Goal: Task Accomplishment & Management: Manage account settings

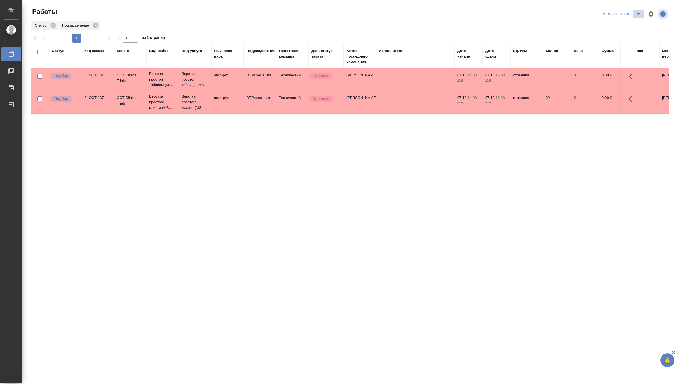
click at [639, 12] on icon "split button" at bounding box center [638, 14] width 7 height 7
click at [616, 24] on li "[PERSON_NAME] работе" at bounding box center [617, 25] width 54 height 9
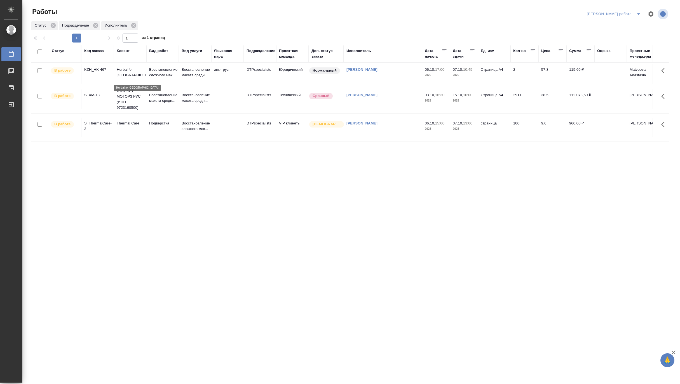
click at [131, 78] on p "Herbalife Kazakhstan" at bounding box center [130, 72] width 27 height 11
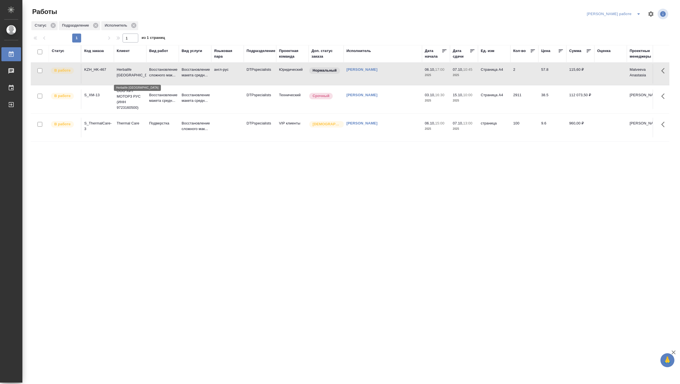
click at [131, 78] on p "Herbalife Kazakhstan" at bounding box center [130, 72] width 27 height 11
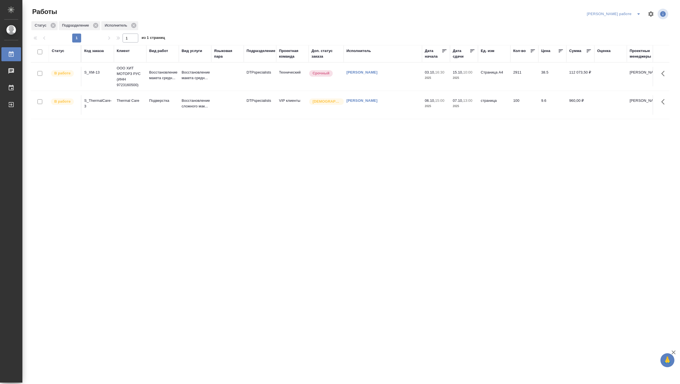
click at [91, 50] on div "Код заказа" at bounding box center [94, 51] width 20 height 6
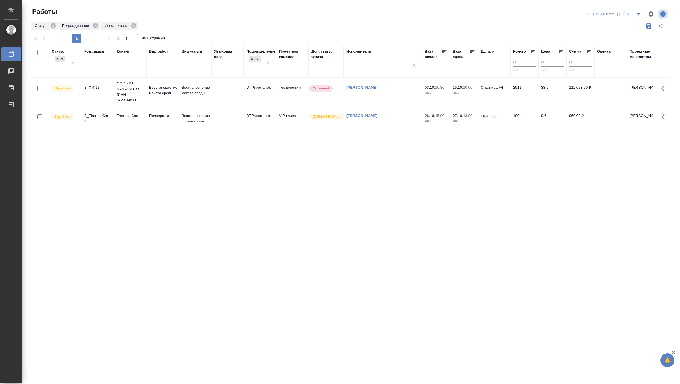
click at [93, 64] on input "text" at bounding box center [97, 67] width 27 height 7
paste input "C3_LTT-29"
type input "C3_LTT-29"
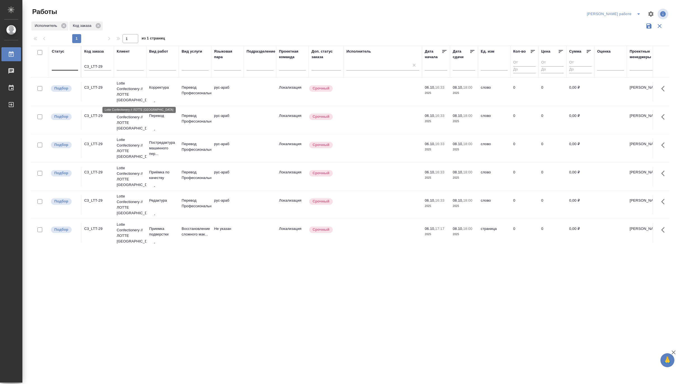
click at [126, 91] on p "Lotte Confectionery // ЛОТТЕ [GEOGRAPHIC_DATA]" at bounding box center [130, 92] width 27 height 22
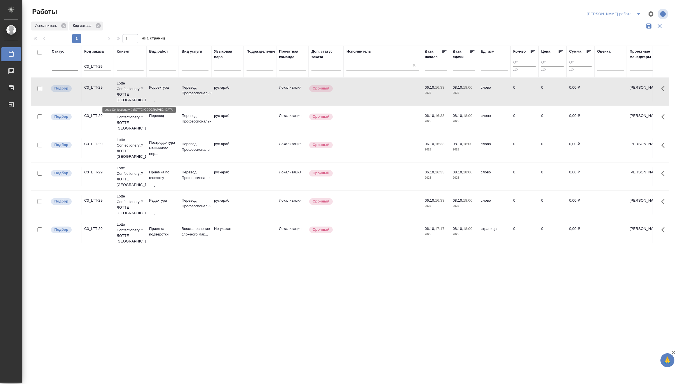
click at [126, 91] on p "Lotte Confectionery // ЛОТТЕ [GEOGRAPHIC_DATA]" at bounding box center [130, 92] width 27 height 22
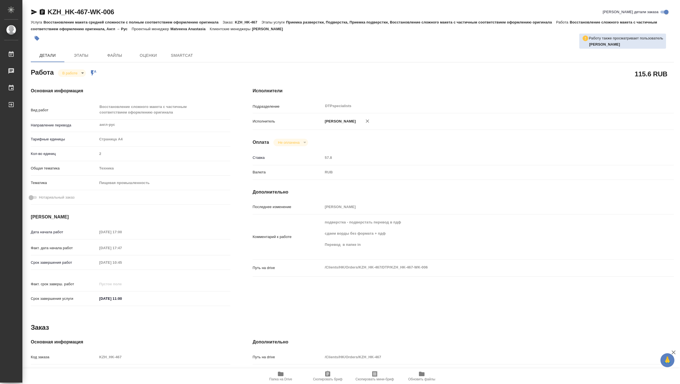
type textarea "x"
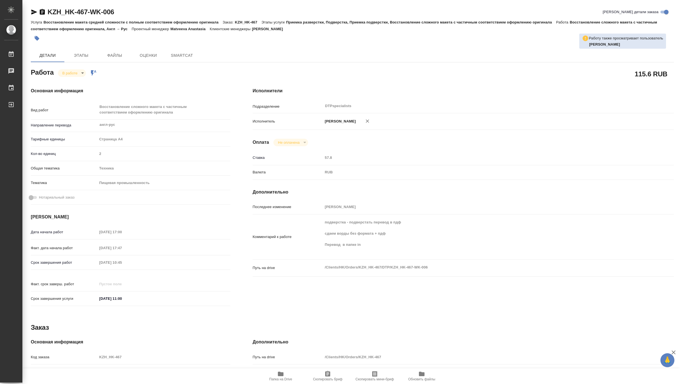
type textarea "x"
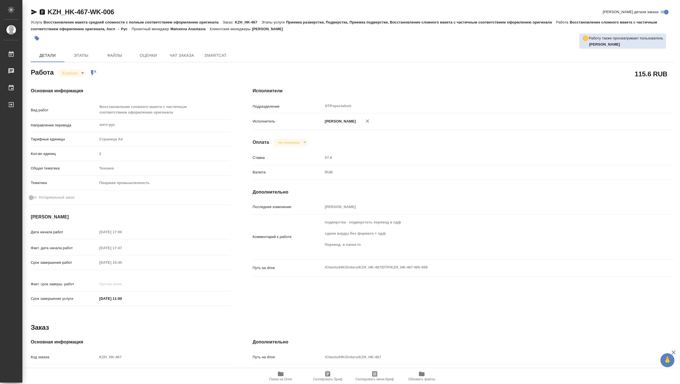
click at [276, 376] on span "Папка на Drive" at bounding box center [280, 376] width 40 height 11
type textarea "x"
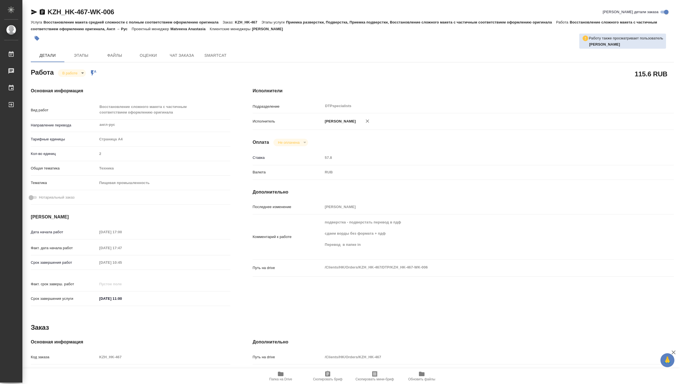
type textarea "x"
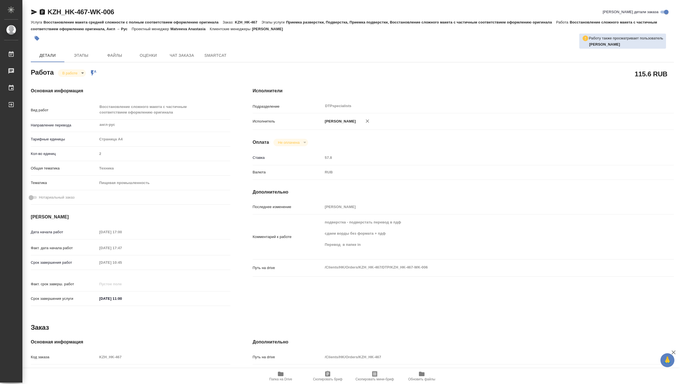
type textarea "x"
click at [62, 73] on body "🙏 .cls-1 fill:#fff; AWATERA Matveeva Maria Работы 0 Чаты График Выйти KZH_HK-46…" at bounding box center [340, 192] width 680 height 384
click at [65, 80] on button "Выполнен" at bounding box center [72, 82] width 20 height 6
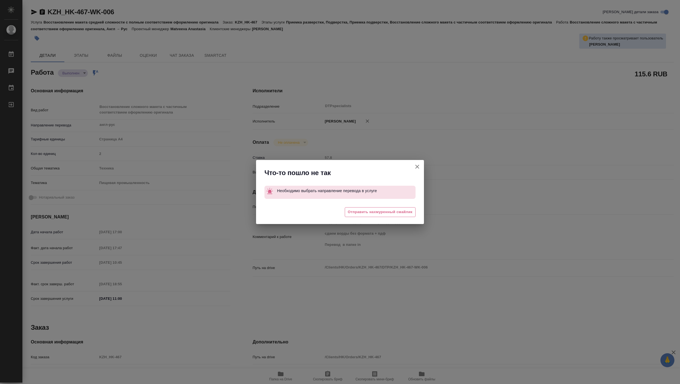
type textarea "x"
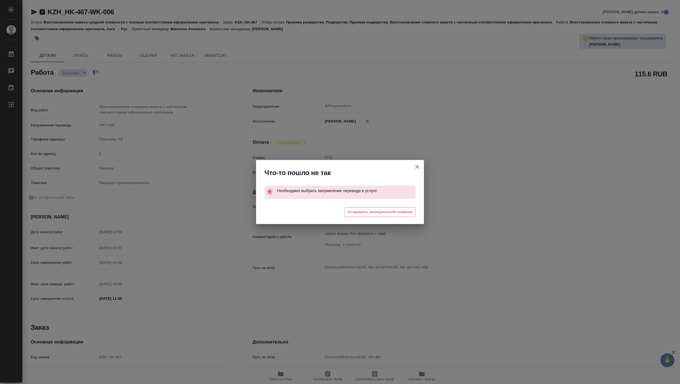
type textarea "x"
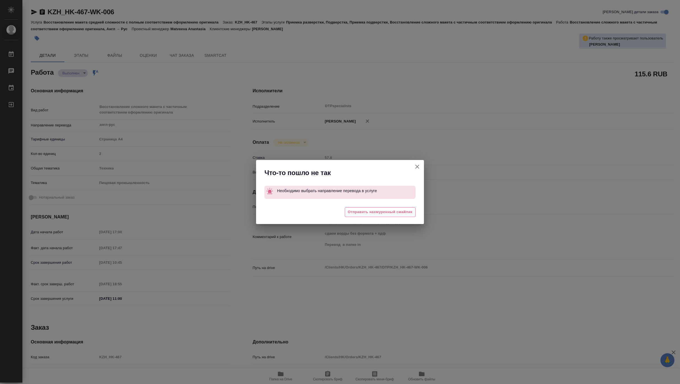
type textarea "x"
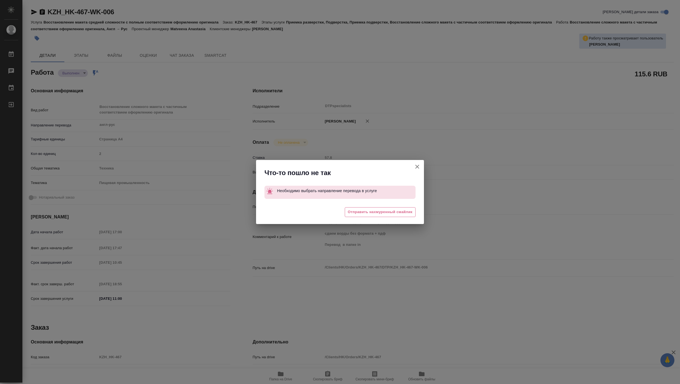
click at [418, 163] on button "Кратко детали заказа" at bounding box center [416, 166] width 13 height 13
type textarea "x"
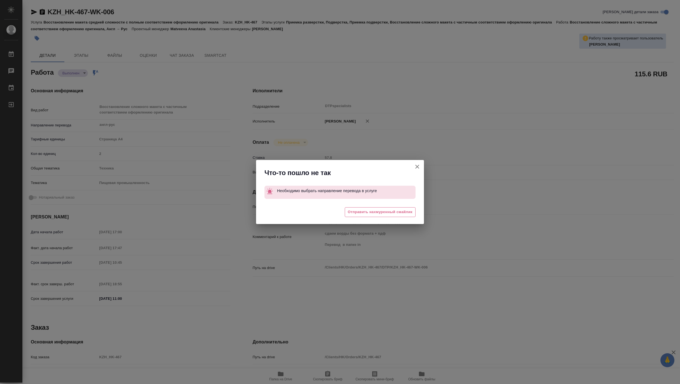
type textarea "x"
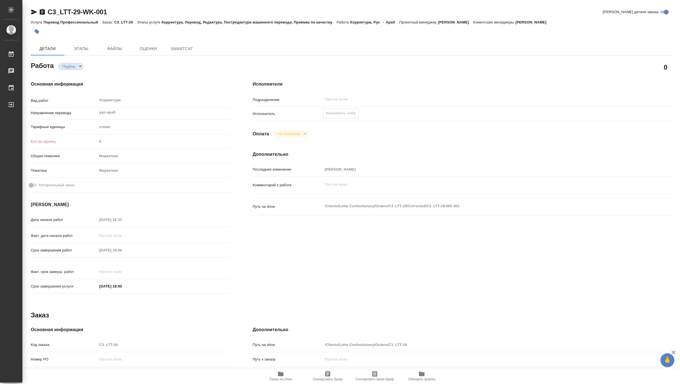
type textarea "x"
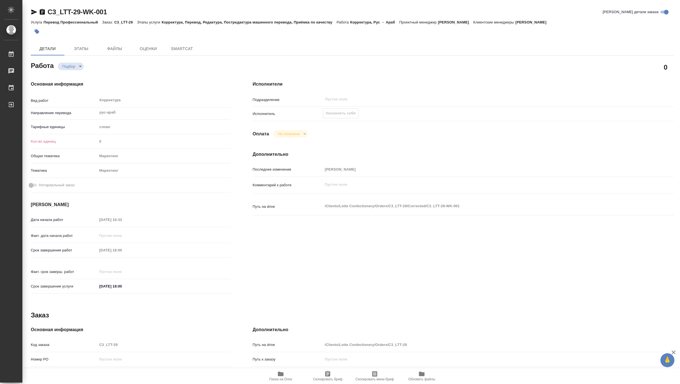
type textarea "x"
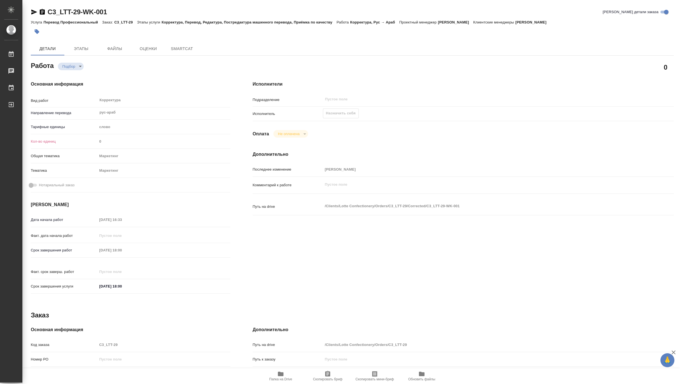
type textarea "x"
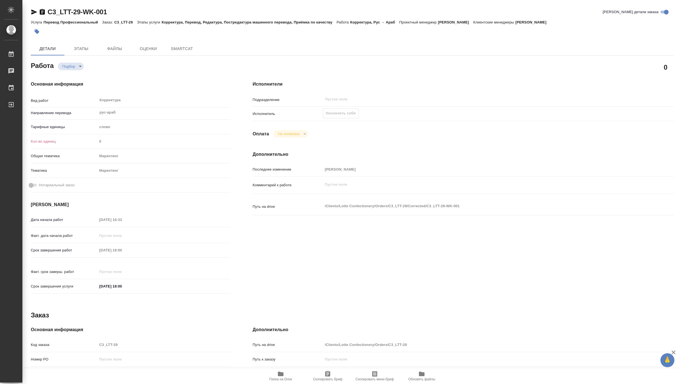
type textarea "x"
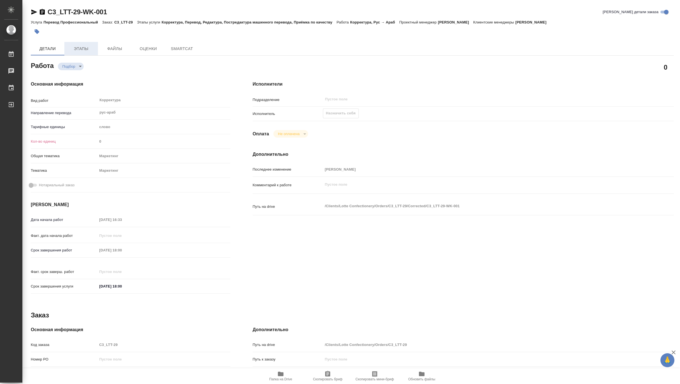
click at [82, 48] on span "Этапы" at bounding box center [81, 48] width 27 height 7
type textarea "x"
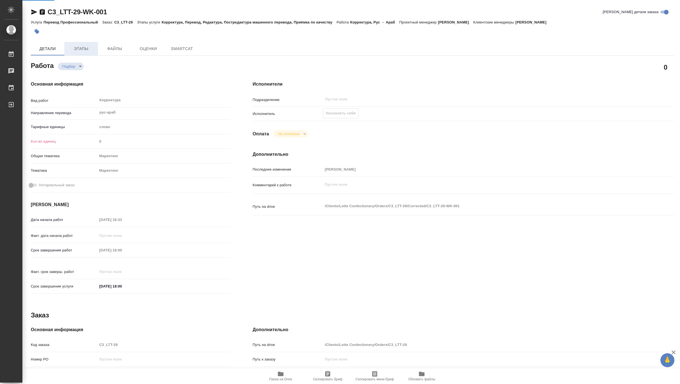
type textarea "x"
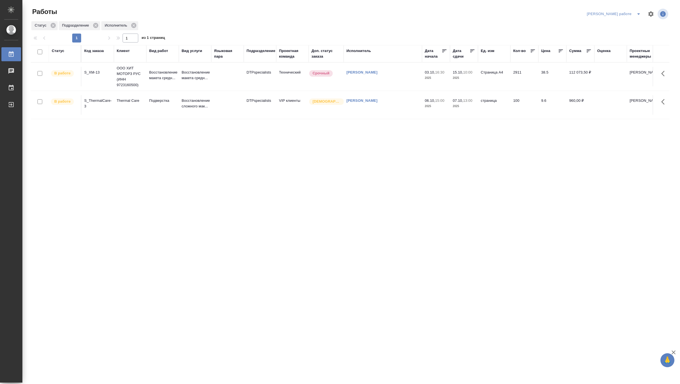
click at [638, 11] on icon "split button" at bounding box center [638, 14] width 7 height 7
click at [632, 34] on li "Матвеева_назначено" at bounding box center [618, 34] width 51 height 9
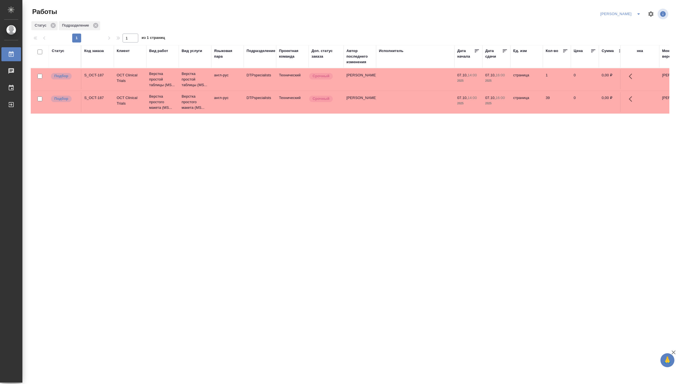
click at [640, 13] on icon "split button" at bounding box center [638, 14] width 7 height 7
click at [620, 28] on li "[PERSON_NAME] работе" at bounding box center [617, 25] width 54 height 9
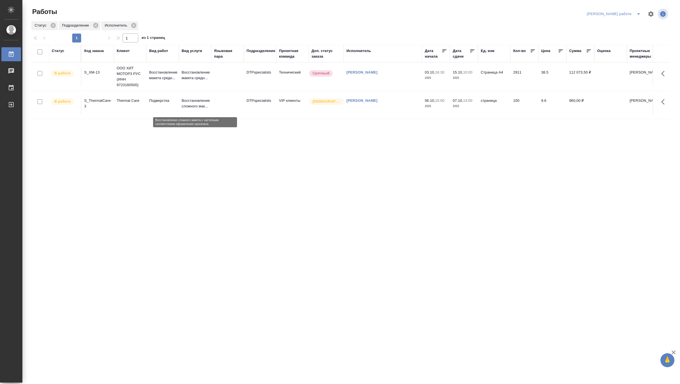
click at [184, 102] on p "Восстановление сложного мак..." at bounding box center [195, 103] width 27 height 11
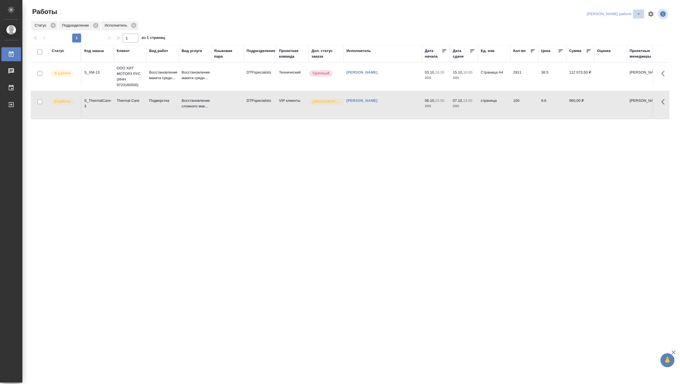
click at [641, 12] on icon "split button" at bounding box center [638, 14] width 7 height 7
click at [631, 51] on li "Верстка и Дизайн" at bounding box center [618, 52] width 51 height 9
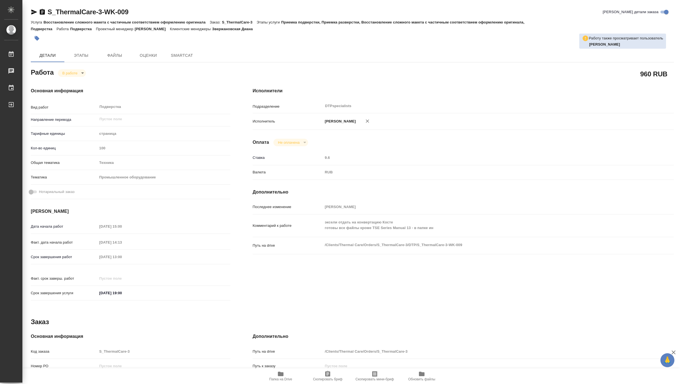
type textarea "x"
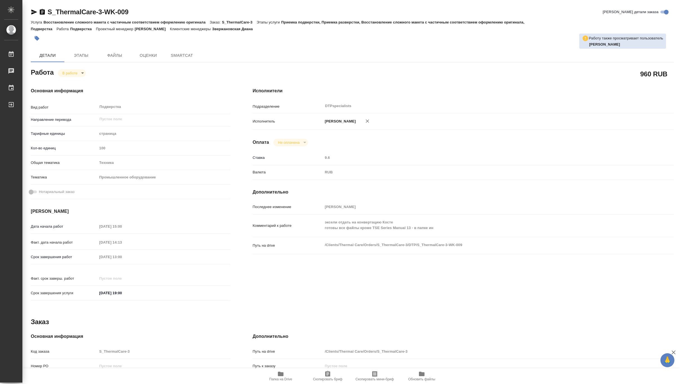
type textarea "x"
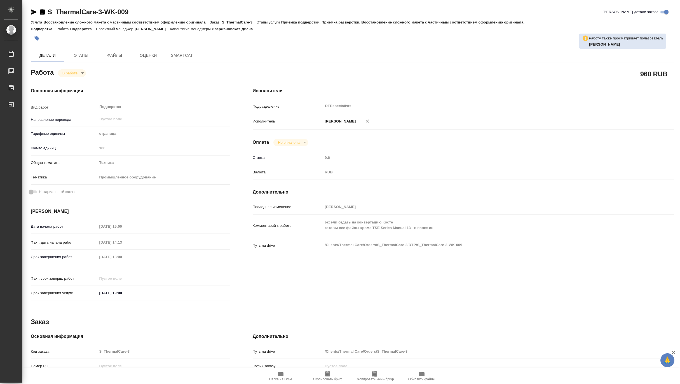
type textarea "x"
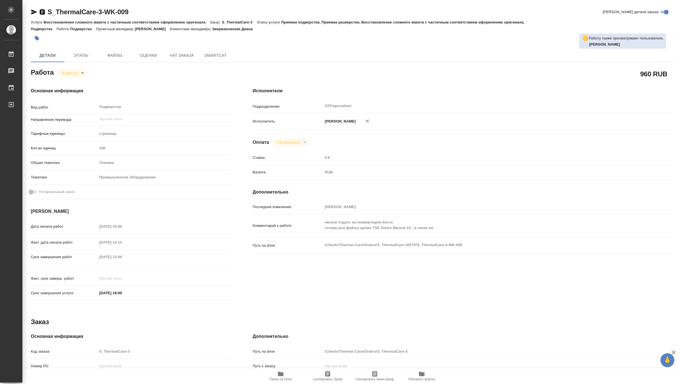
type textarea "x"
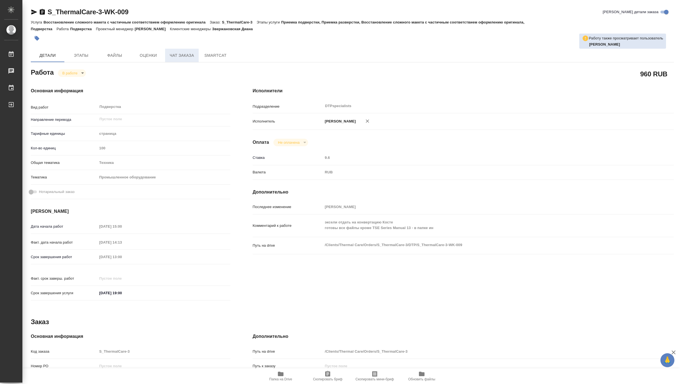
click at [175, 57] on span "Чат заказа" at bounding box center [181, 55] width 27 height 7
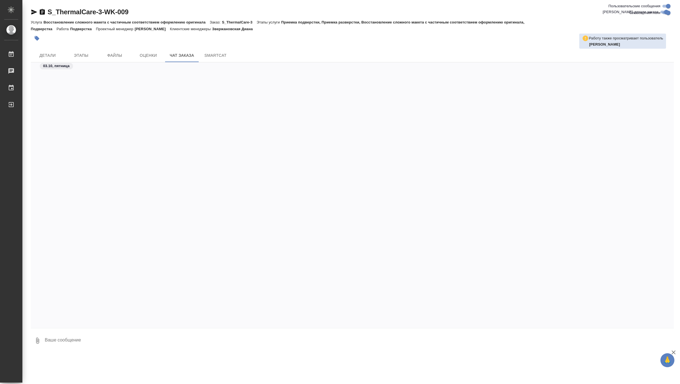
scroll to position [4025, 0]
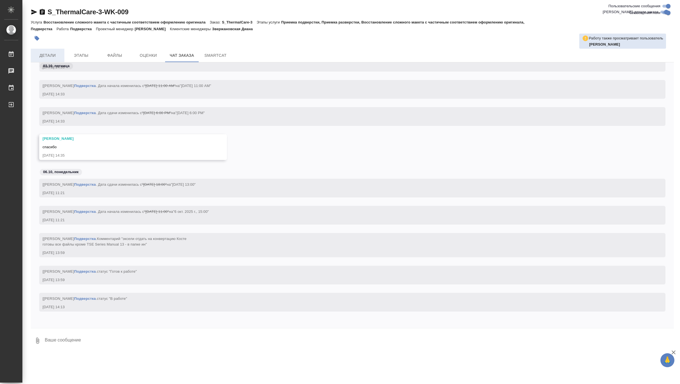
click at [51, 56] on span "Детали" at bounding box center [47, 55] width 27 height 7
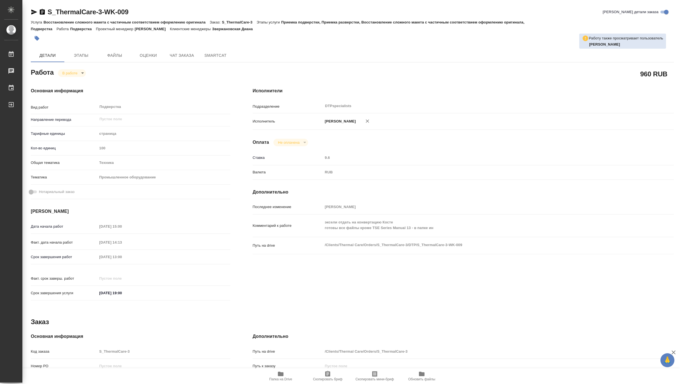
type textarea "x"
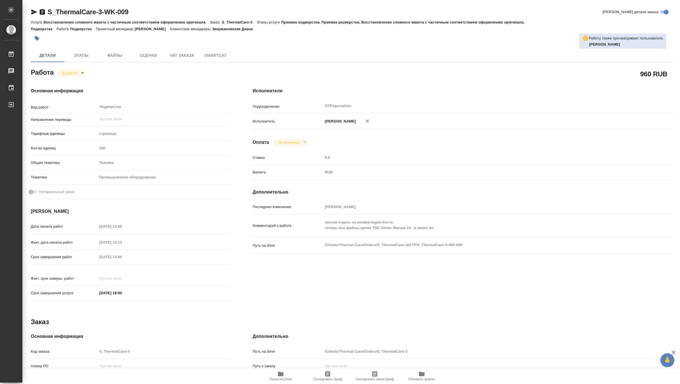
click at [285, 377] on span "Папка на Drive" at bounding box center [280, 379] width 23 height 4
type textarea "x"
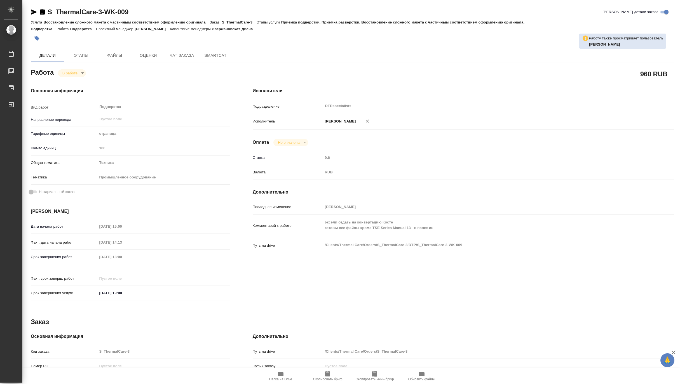
type textarea "x"
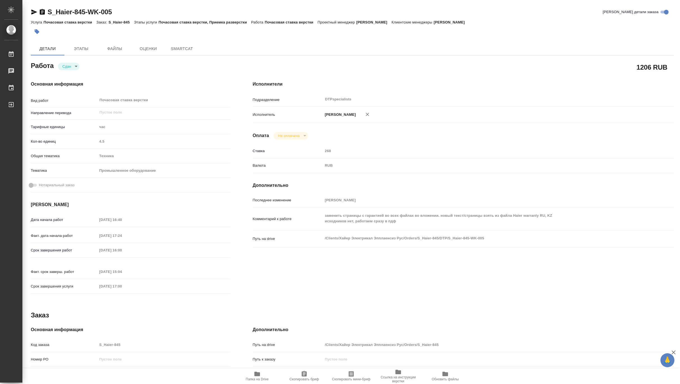
type textarea "x"
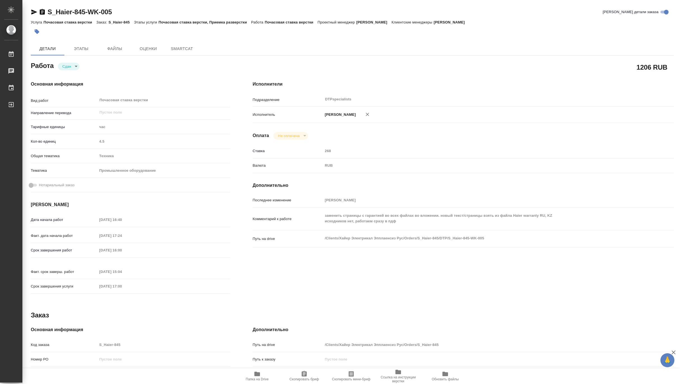
type textarea "x"
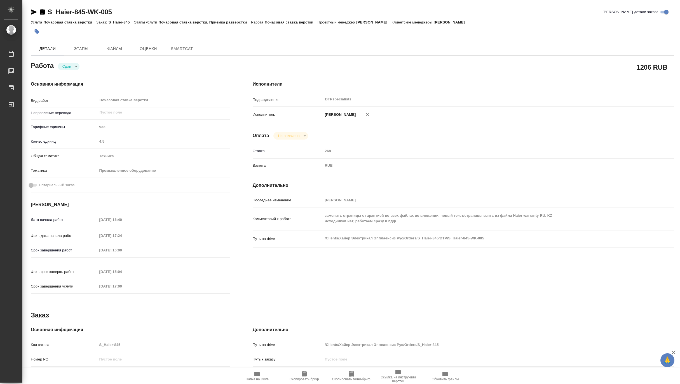
type textarea "x"
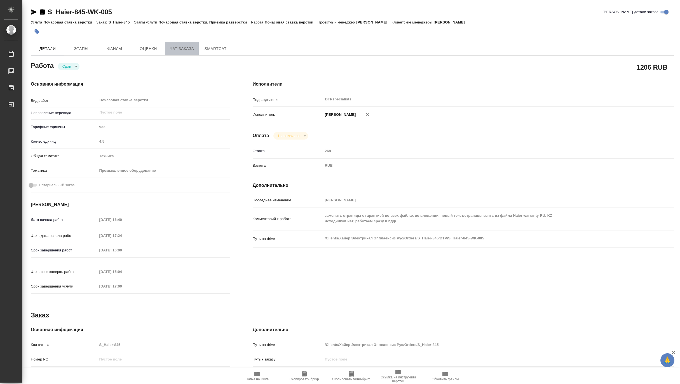
click at [181, 49] on span "Чат заказа" at bounding box center [181, 48] width 27 height 7
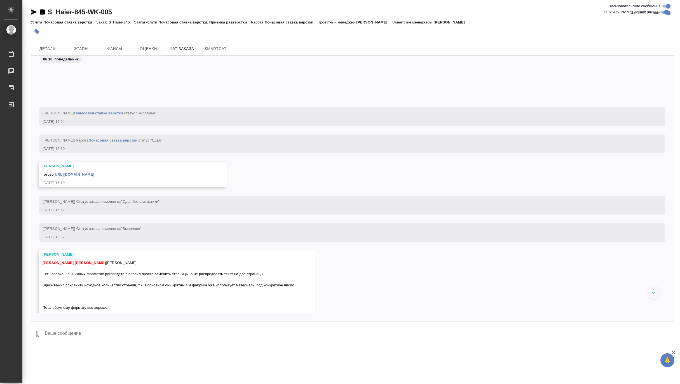
scroll to position [3490, 0]
